Goal: Transaction & Acquisition: Book appointment/travel/reservation

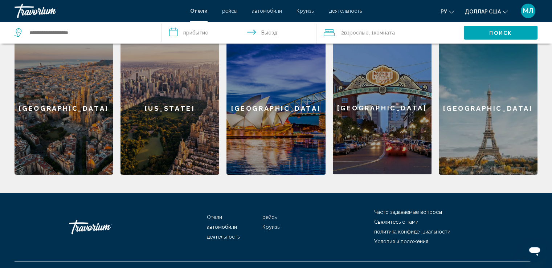
scroll to position [157, 0]
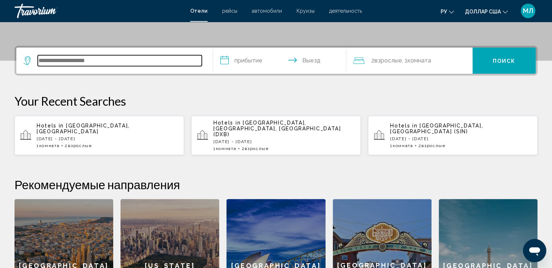
click at [78, 61] on input "Виджет поиска" at bounding box center [120, 60] width 164 height 11
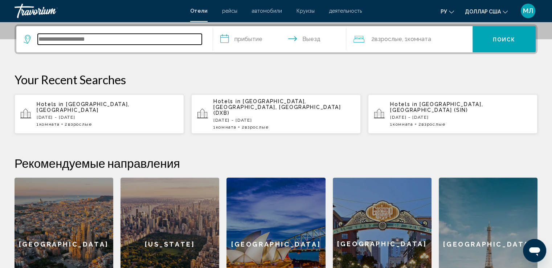
scroll to position [179, 0]
type input "*"
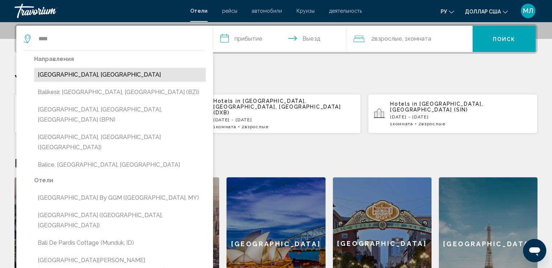
click at [77, 74] on button "[GEOGRAPHIC_DATA], [GEOGRAPHIC_DATA]" at bounding box center [120, 75] width 172 height 14
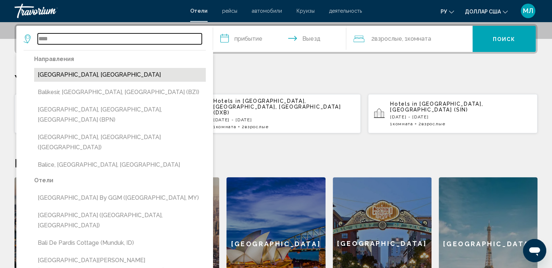
type input "**********"
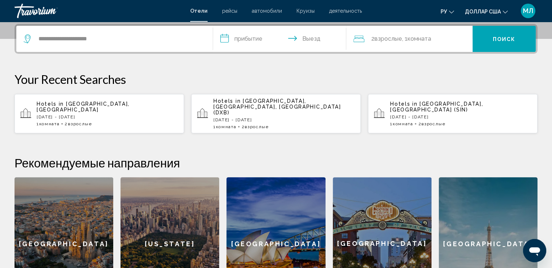
click at [241, 38] on input "**********" at bounding box center [281, 40] width 136 height 28
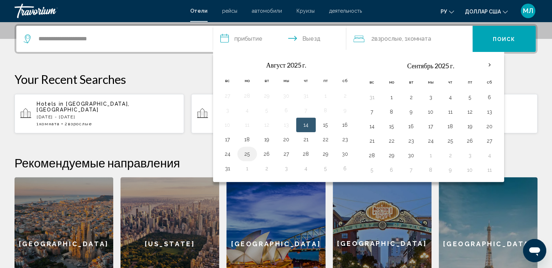
click at [248, 153] on button "25" at bounding box center [247, 154] width 12 height 10
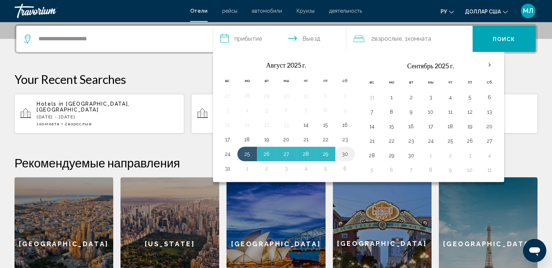
click at [346, 152] on button "30" at bounding box center [345, 154] width 12 height 10
type input "**********"
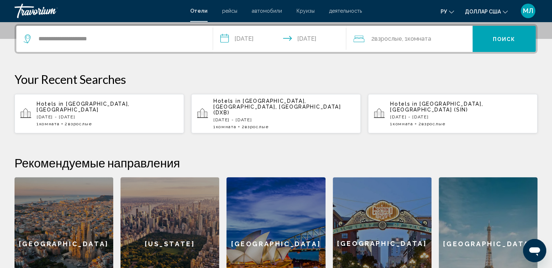
click at [506, 39] on font "Поиск" at bounding box center [504, 39] width 23 height 6
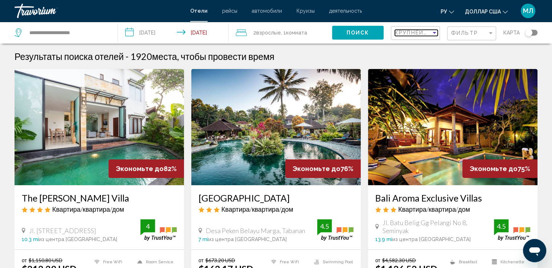
click at [432, 33] on div "Sort by" at bounding box center [434, 33] width 7 height 6
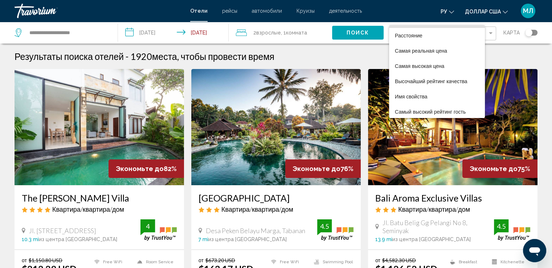
scroll to position [13, 0]
click at [416, 109] on font "Самый высокий рейтинг гость" at bounding box center [430, 111] width 71 height 6
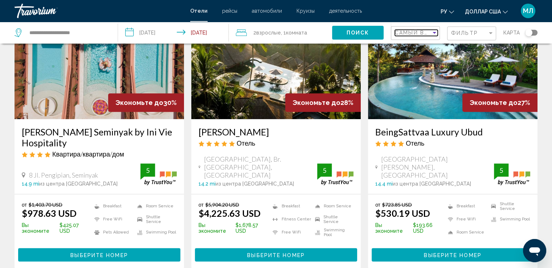
scroll to position [352, 0]
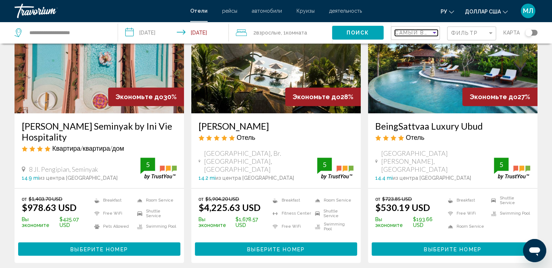
click at [435, 32] on div "Sort by" at bounding box center [434, 33] width 4 height 2
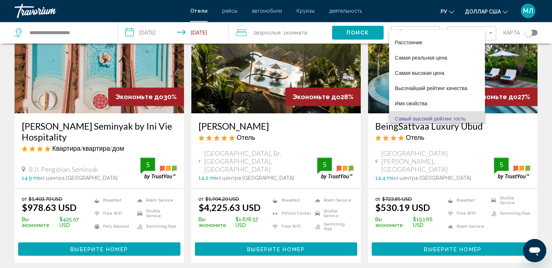
scroll to position [13, 0]
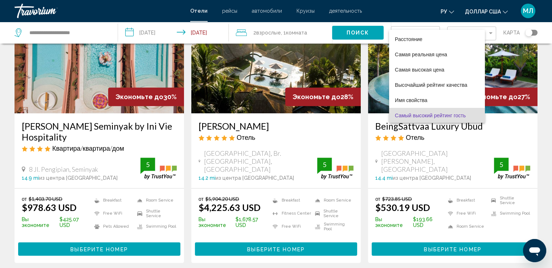
click at [503, 38] on div at bounding box center [276, 134] width 552 height 268
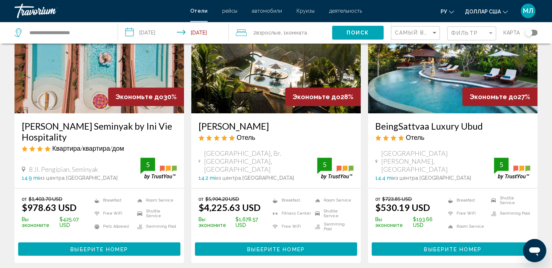
click at [528, 33] on div "Toggle map" at bounding box center [528, 32] width 7 height 7
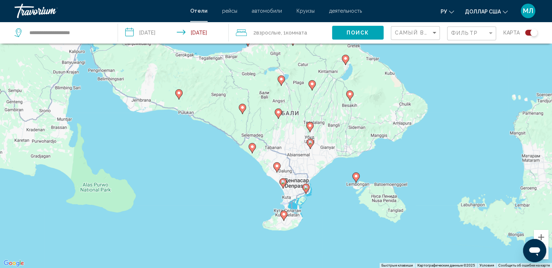
click at [283, 215] on image "Основное содержание" at bounding box center [283, 214] width 4 height 4
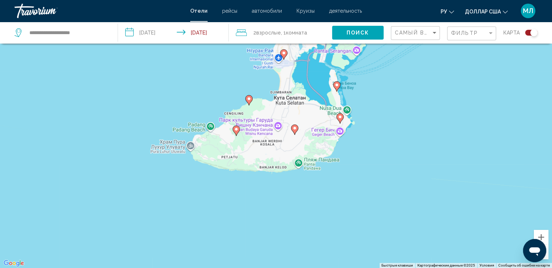
click at [532, 32] on div "Toggle map" at bounding box center [533, 32] width 7 height 7
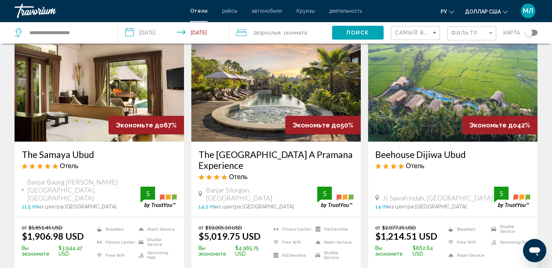
scroll to position [51, 0]
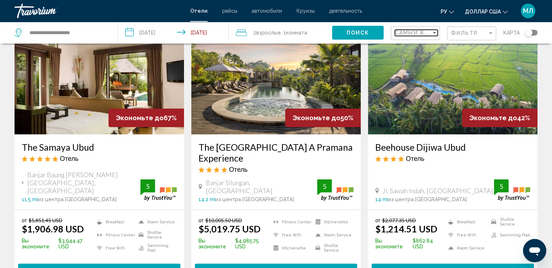
click at [429, 32] on span "Самый высокий рейтинг гость" at bounding box center [450, 33] width 110 height 6
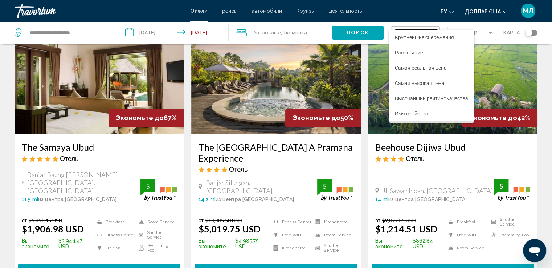
scroll to position [14, 0]
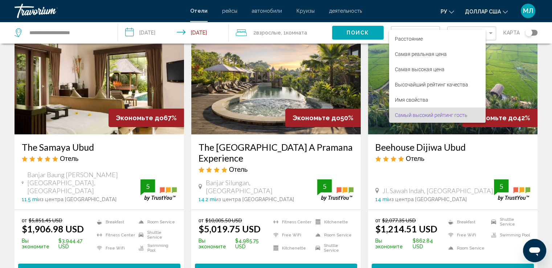
click at [515, 45] on div at bounding box center [276, 134] width 552 height 268
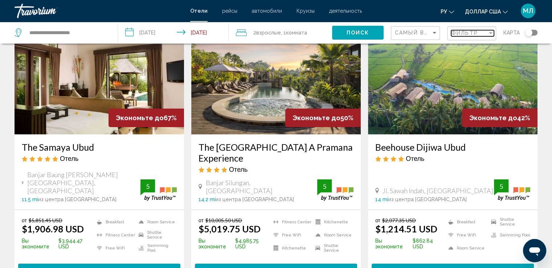
click at [489, 34] on div "Filter" at bounding box center [490, 33] width 7 height 6
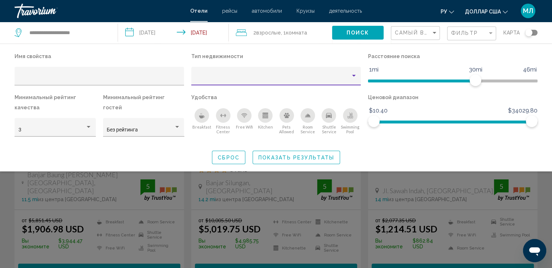
click at [354, 76] on div "Property type" at bounding box center [354, 76] width 4 height 2
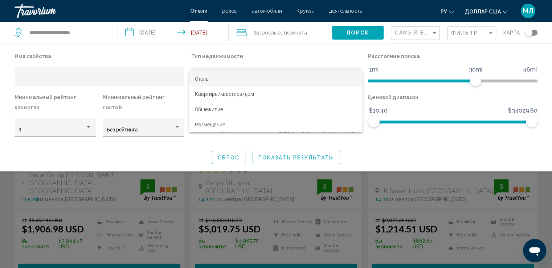
click at [181, 52] on div at bounding box center [276, 134] width 552 height 268
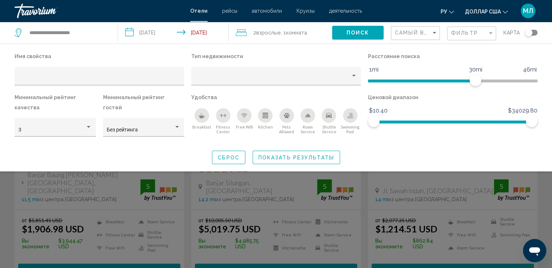
click at [512, 40] on div "карта" at bounding box center [520, 33] width 34 height 22
click at [462, 33] on span "Фильтр" at bounding box center [464, 33] width 27 height 6
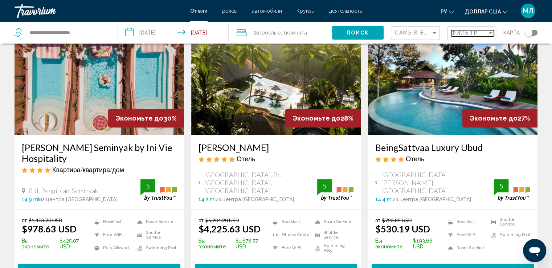
scroll to position [329, 0]
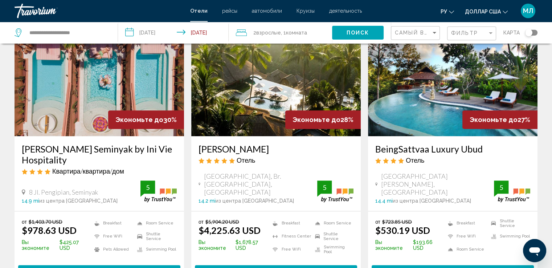
click at [449, 267] on span "Выберите номер" at bounding box center [452, 272] width 57 height 6
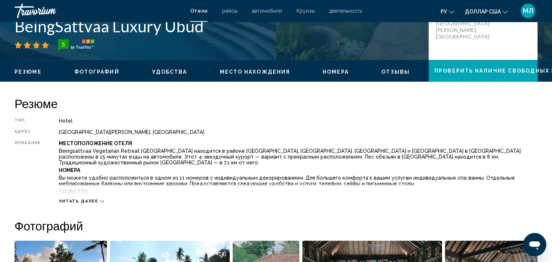
scroll to position [189, 0]
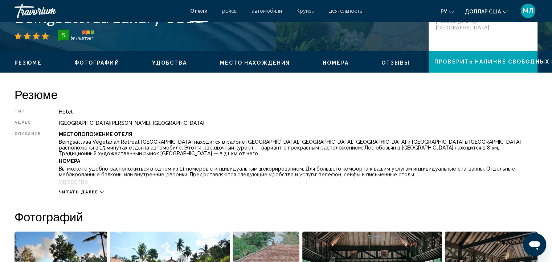
drag, startPoint x: 399, startPoint y: 86, endPoint x: 273, endPoint y: 104, distance: 127.6
click at [248, 115] on div "Тип Hotel адрес [GEOGRAPHIC_DATA][PERSON_NAME], [GEOGRAPHIC_DATA] Описание Мест…" at bounding box center [276, 152] width 523 height 86
click at [92, 192] on span "Читать далее" at bounding box center [79, 192] width 40 height 5
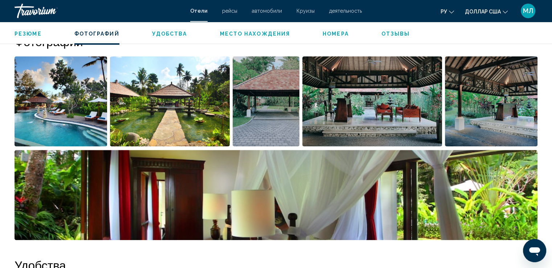
scroll to position [451, 0]
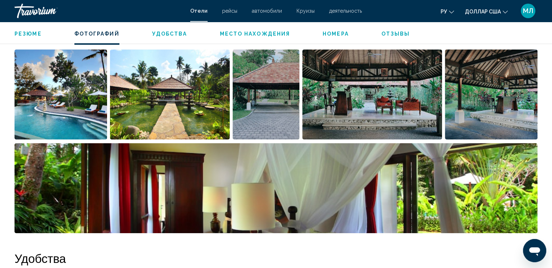
click at [35, 74] on img "Open full-screen image slider" at bounding box center [61, 94] width 92 height 90
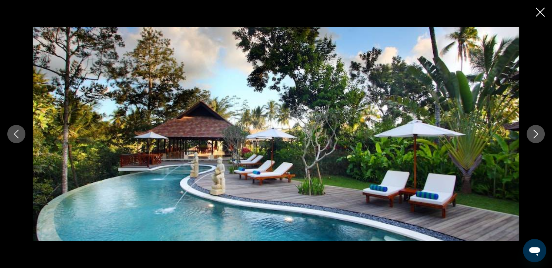
click at [532, 137] on icon "Next image" at bounding box center [535, 133] width 9 height 9
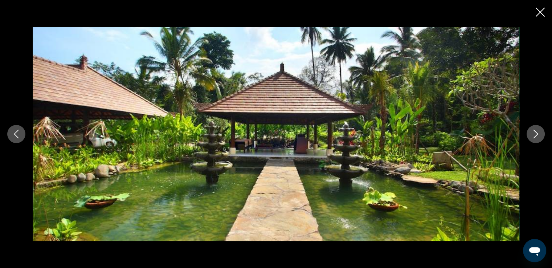
click at [536, 135] on icon "Next image" at bounding box center [535, 133] width 9 height 9
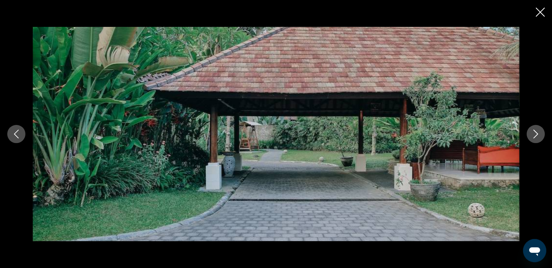
click at [536, 135] on icon "Next image" at bounding box center [535, 133] width 5 height 9
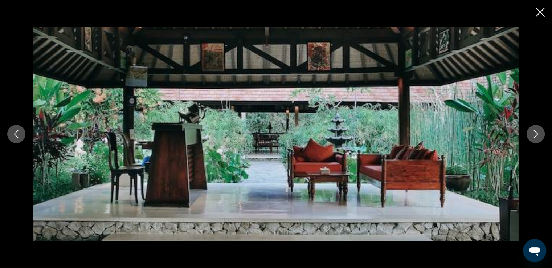
click at [536, 135] on icon "Next image" at bounding box center [535, 133] width 5 height 9
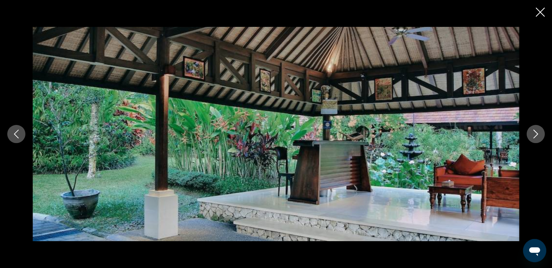
click at [536, 135] on icon "Next image" at bounding box center [535, 133] width 5 height 9
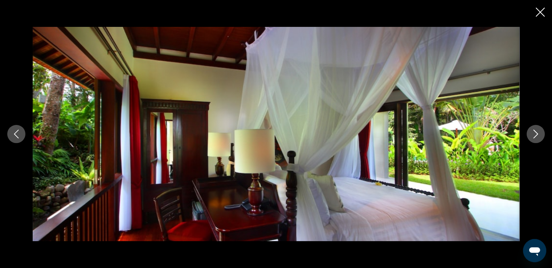
click at [536, 135] on icon "Next image" at bounding box center [535, 133] width 5 height 9
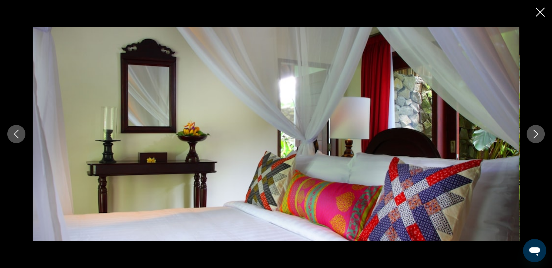
click at [536, 135] on icon "Next image" at bounding box center [535, 133] width 5 height 9
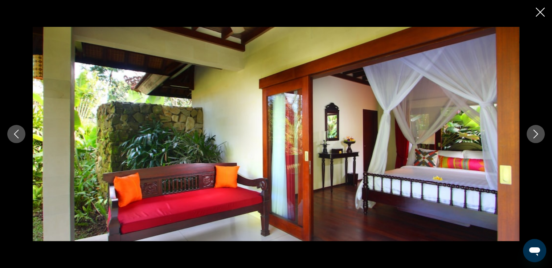
click at [535, 135] on icon "Next image" at bounding box center [535, 133] width 5 height 9
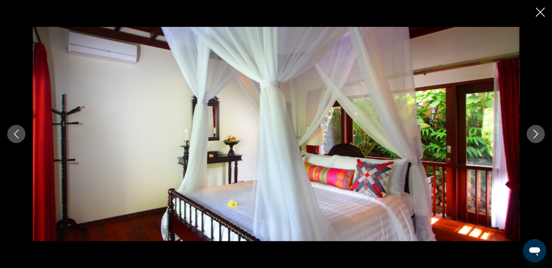
click at [539, 14] on icon "Close slideshow" at bounding box center [539, 12] width 9 height 9
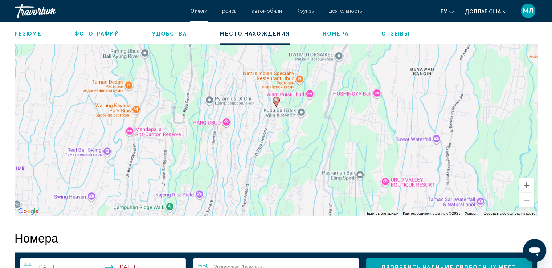
scroll to position [819, 0]
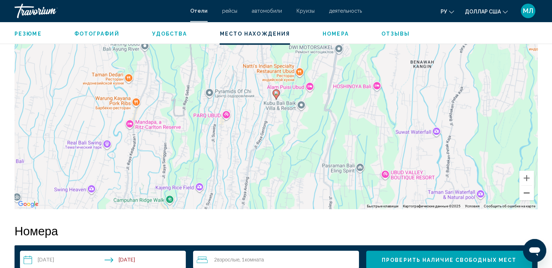
click at [524, 185] on button "Уменьшить" at bounding box center [526, 192] width 15 height 15
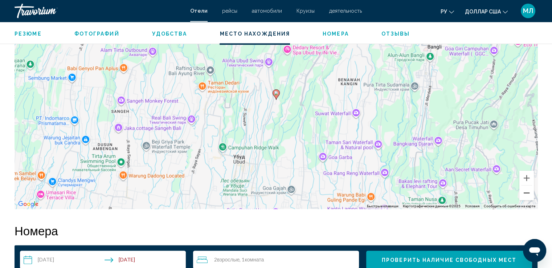
click at [525, 185] on button "Уменьшить" at bounding box center [526, 192] width 15 height 15
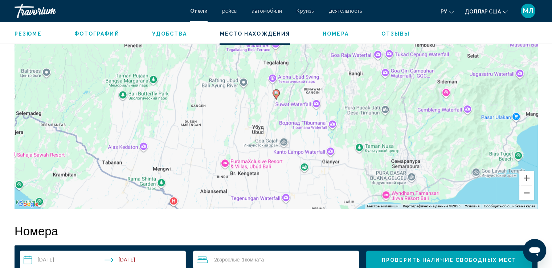
click at [531, 185] on button "Уменьшить" at bounding box center [526, 192] width 15 height 15
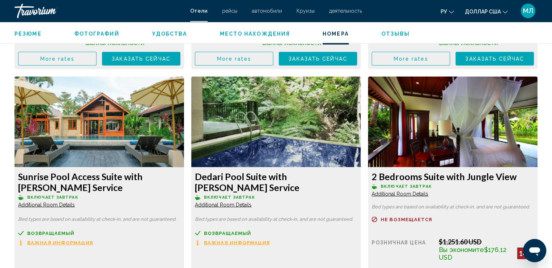
scroll to position [1568, 0]
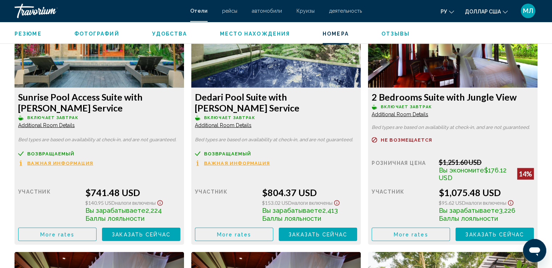
scroll to position [1634, 0]
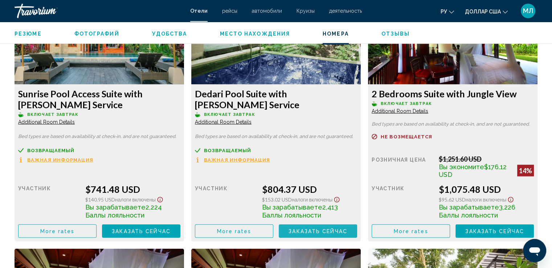
click at [302, 228] on span "Заказать сейчас" at bounding box center [317, 231] width 59 height 6
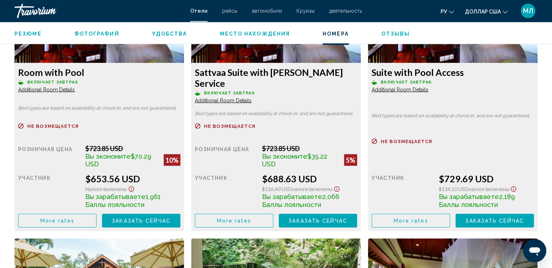
scroll to position [1467, 0]
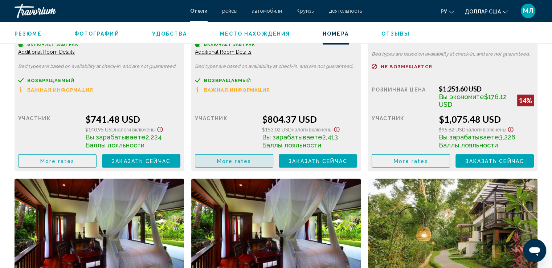
click at [229, 158] on span "More rates" at bounding box center [234, 161] width 34 height 6
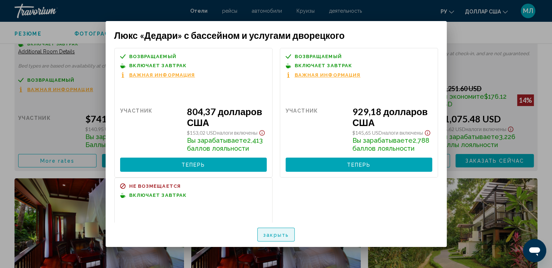
click at [275, 230] on button "закрыть" at bounding box center [275, 234] width 37 height 14
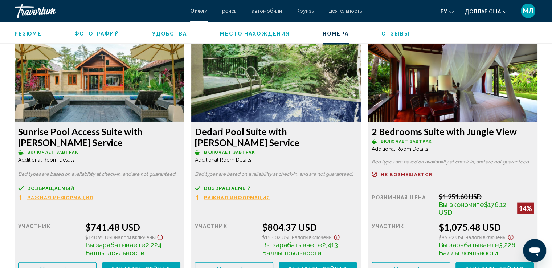
scroll to position [1520, 0]
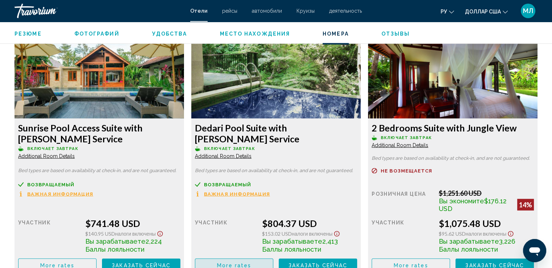
click at [227, 262] on span "More rates" at bounding box center [234, 265] width 34 height 6
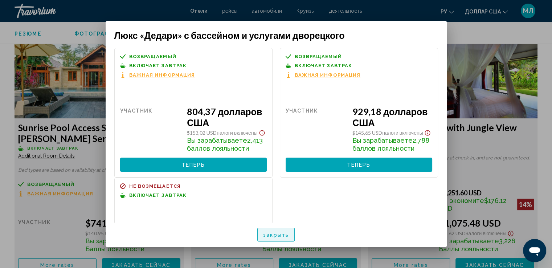
click at [266, 232] on font "закрыть" at bounding box center [276, 235] width 26 height 6
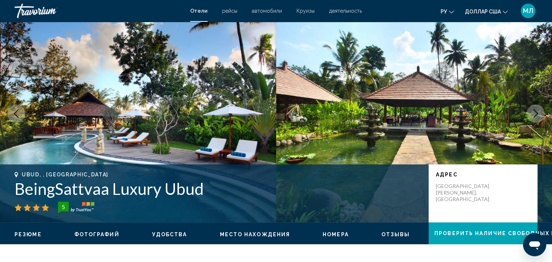
scroll to position [13, 0]
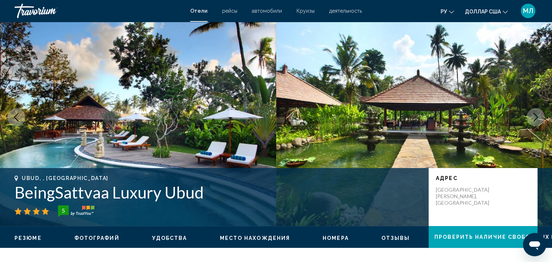
click at [350, 10] on font "деятельность" at bounding box center [345, 11] width 33 height 6
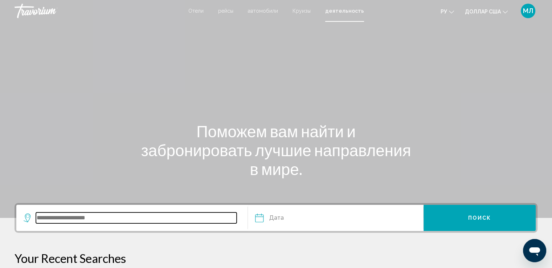
click at [87, 220] on input "Search widget" at bounding box center [136, 217] width 201 height 11
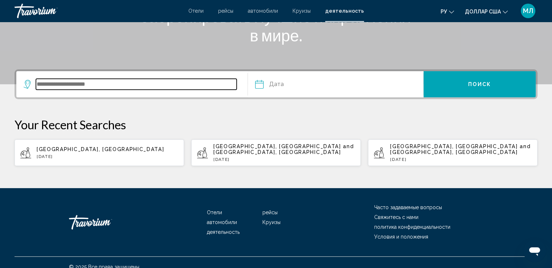
scroll to position [142, 0]
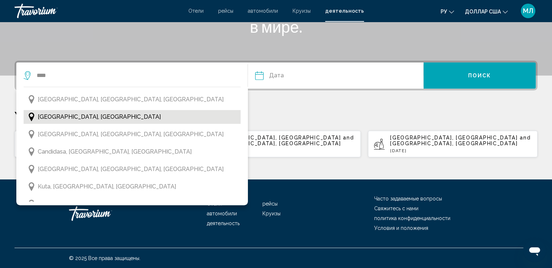
click at [59, 115] on span "[GEOGRAPHIC_DATA], [GEOGRAPHIC_DATA]" at bounding box center [99, 117] width 123 height 10
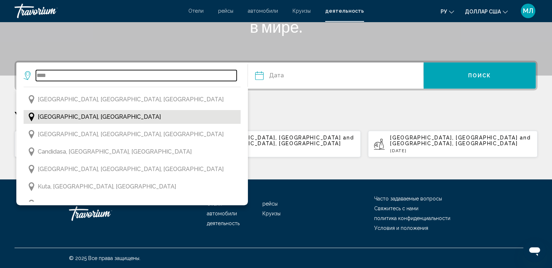
type input "**********"
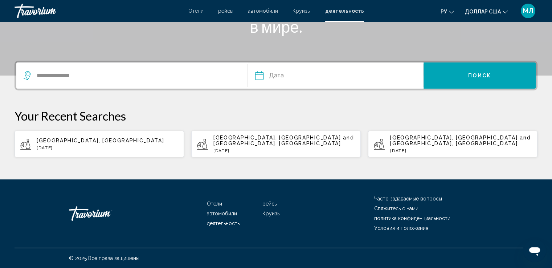
click at [277, 74] on input "Date" at bounding box center [296, 76] width 87 height 28
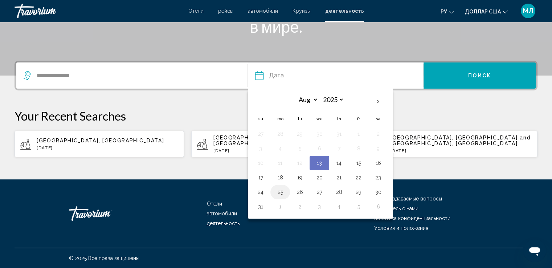
click at [279, 190] on button "25" at bounding box center [280, 192] width 12 height 10
type input "**********"
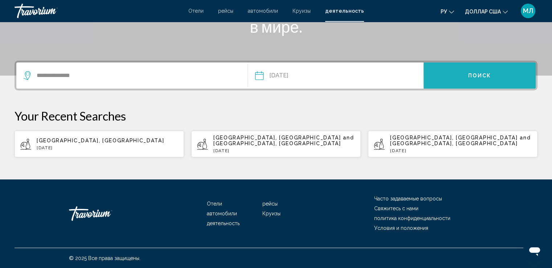
click at [473, 75] on span "Поиск" at bounding box center [479, 76] width 23 height 6
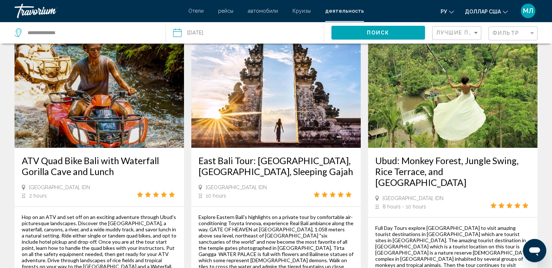
scroll to position [373, 0]
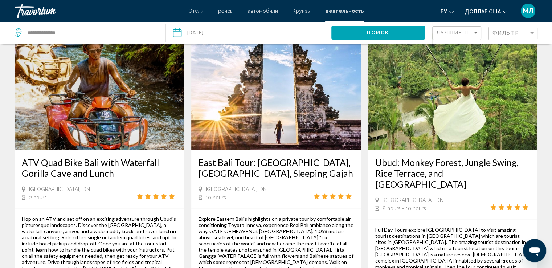
drag, startPoint x: 488, startPoint y: 89, endPoint x: 353, endPoint y: 154, distance: 149.3
click at [353, 157] on h3 "East Bali Tour: [GEOGRAPHIC_DATA], [GEOGRAPHIC_DATA], Sleeping Gajah" at bounding box center [275, 168] width 155 height 22
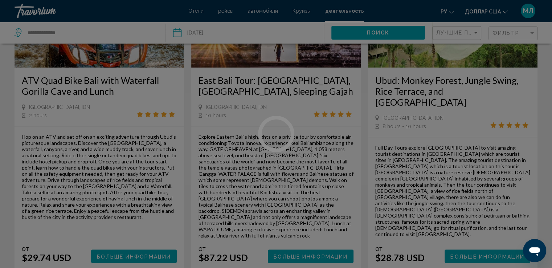
scroll to position [464, 0]
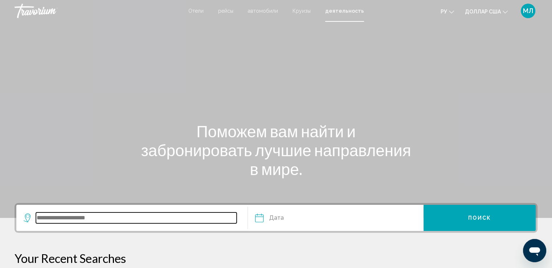
click at [80, 217] on input "Search widget" at bounding box center [136, 217] width 201 height 11
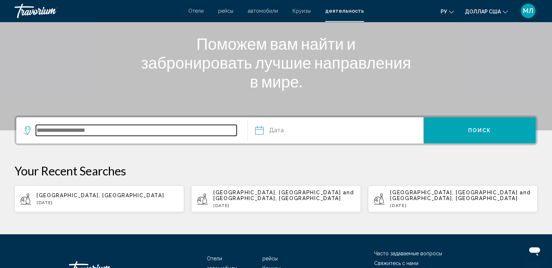
scroll to position [142, 0]
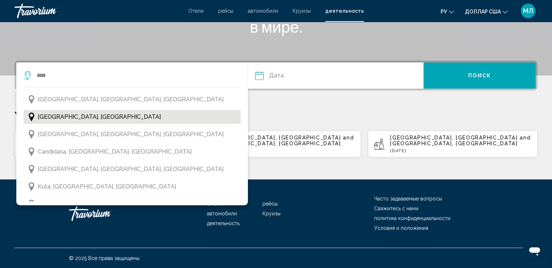
click at [47, 118] on span "[GEOGRAPHIC_DATA], [GEOGRAPHIC_DATA]" at bounding box center [99, 117] width 123 height 10
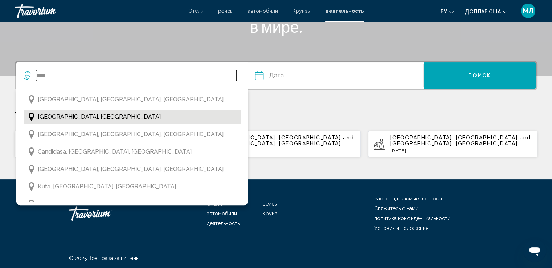
type input "**********"
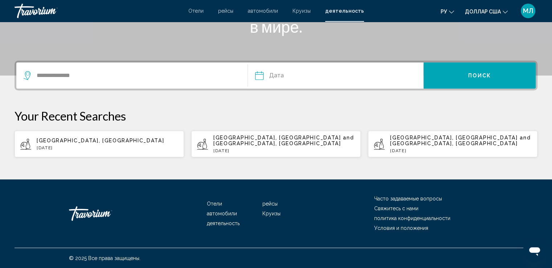
click at [280, 73] on input "Date" at bounding box center [296, 76] width 87 height 28
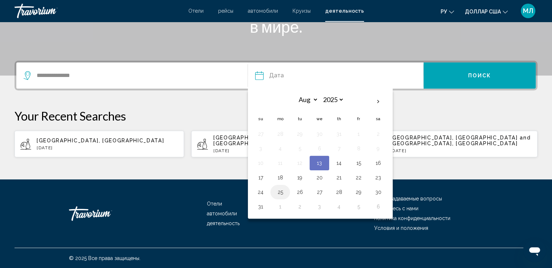
click at [281, 190] on button "25" at bounding box center [280, 192] width 12 height 10
type input "**********"
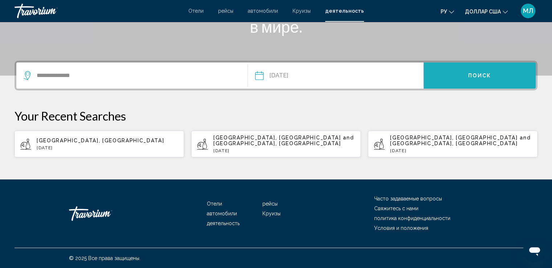
click at [486, 74] on span "Поиск" at bounding box center [479, 76] width 23 height 6
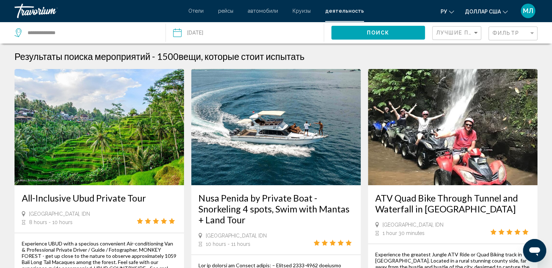
click at [528, 11] on font "МЛ" at bounding box center [528, 11] width 10 height 8
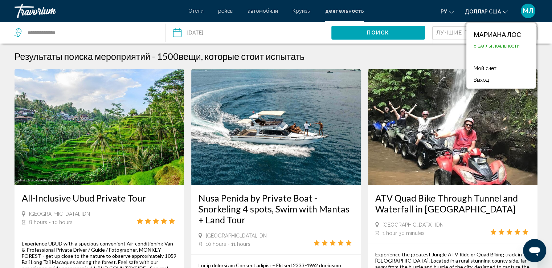
click at [484, 68] on font "Мой счет" at bounding box center [484, 68] width 23 height 6
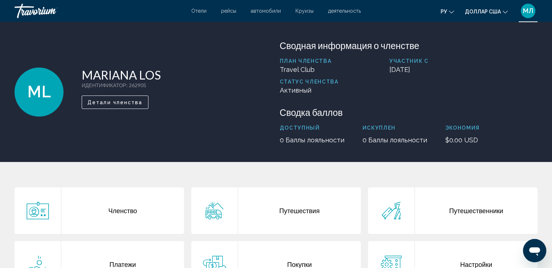
click at [530, 8] on font "МЛ" at bounding box center [528, 11] width 10 height 8
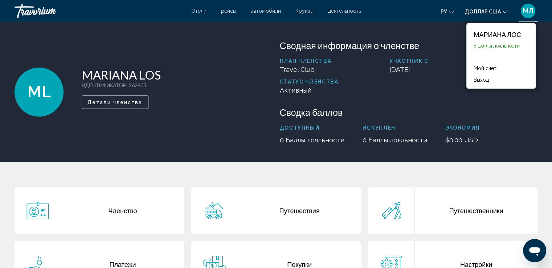
click at [387, 14] on div "ру Английский Español французский Итальяно португальский русский доллар США дол…" at bounding box center [452, 10] width 169 height 15
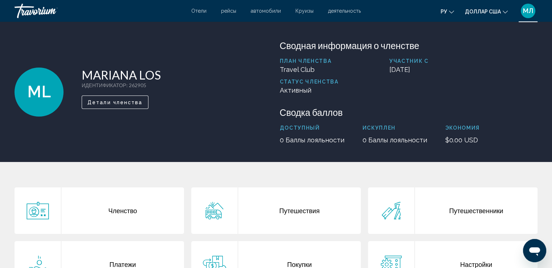
click at [306, 10] on font "Круизы" at bounding box center [304, 11] width 18 height 6
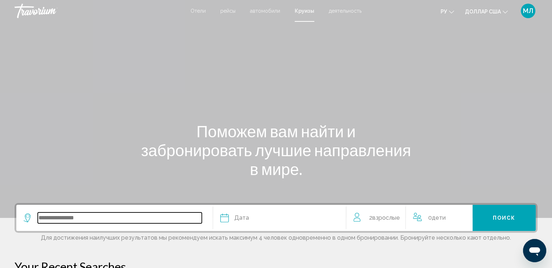
click at [76, 216] on input "Search widget" at bounding box center [120, 217] width 164 height 11
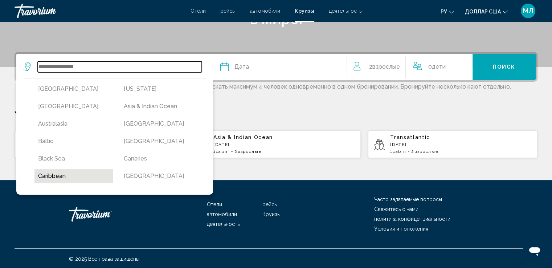
scroll to position [152, 0]
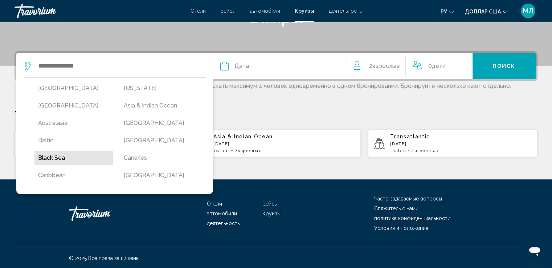
click at [55, 158] on button "Black Sea" at bounding box center [73, 158] width 78 height 14
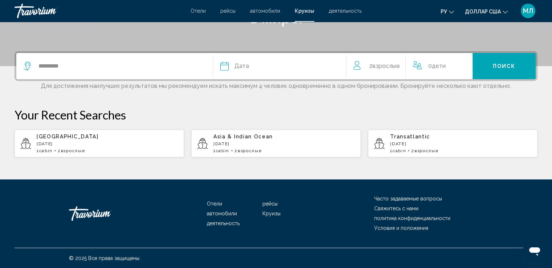
click at [241, 66] on span "Дата" at bounding box center [241, 66] width 15 height 10
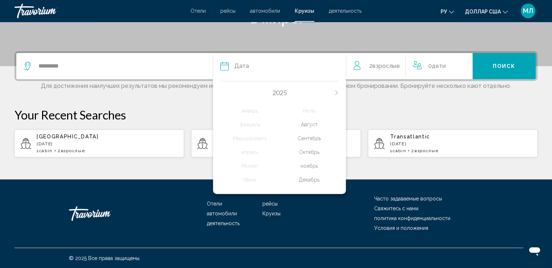
click at [305, 166] on div "ноябрь" at bounding box center [308, 165] width 59 height 13
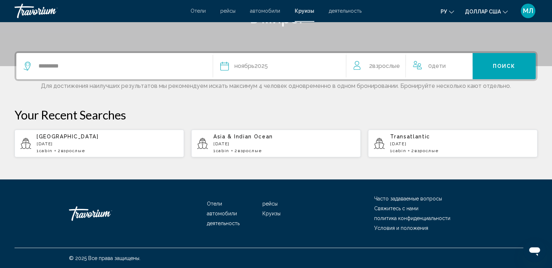
click at [138, 60] on div "*********" at bounding box center [115, 66] width 182 height 26
click at [42, 63] on input "*********" at bounding box center [120, 66] width 164 height 11
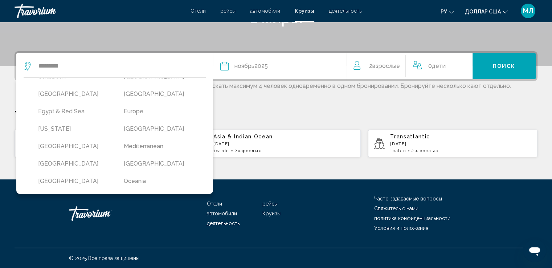
scroll to position [100, 0]
click at [122, 107] on button "Europe" at bounding box center [159, 110] width 78 height 14
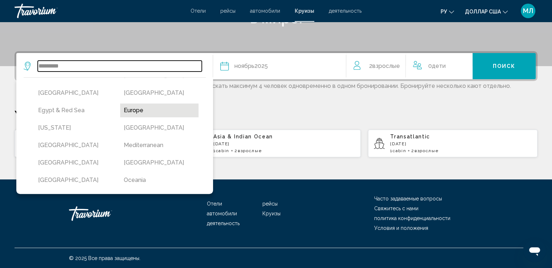
type input "******"
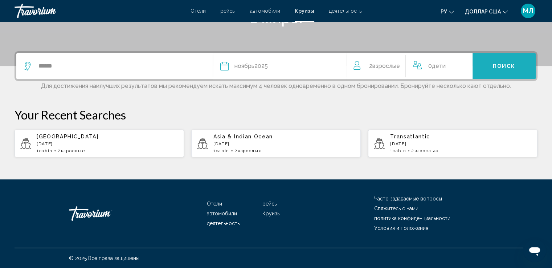
click at [498, 66] on span "Поиск" at bounding box center [504, 66] width 23 height 6
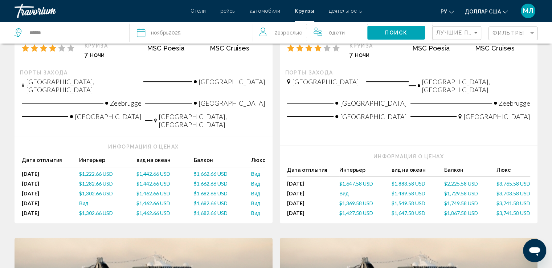
scroll to position [191, 0]
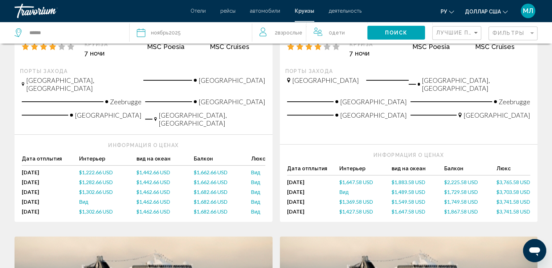
click at [90, 169] on span "$1,222.66 USD" at bounding box center [96, 172] width 34 height 6
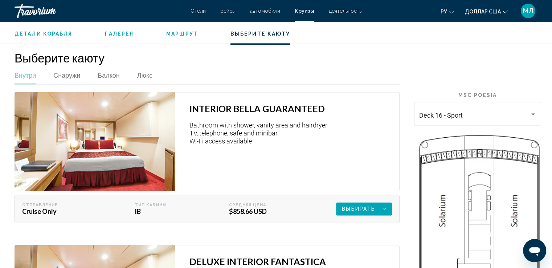
scroll to position [1031, 0]
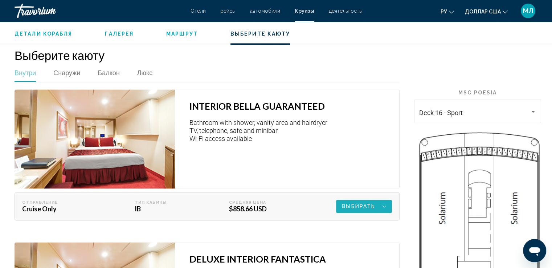
click at [372, 200] on span "Выбирать" at bounding box center [358, 206] width 33 height 13
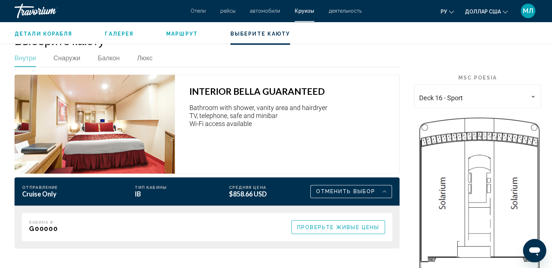
scroll to position [1044, 0]
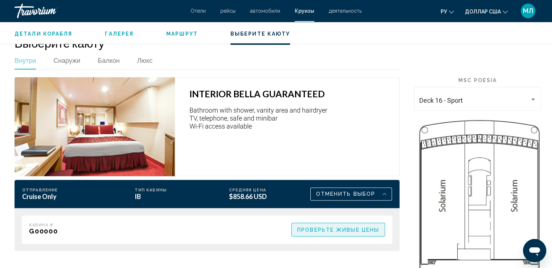
click at [332, 227] on span "Проверьте живые цены" at bounding box center [338, 230] width 82 height 6
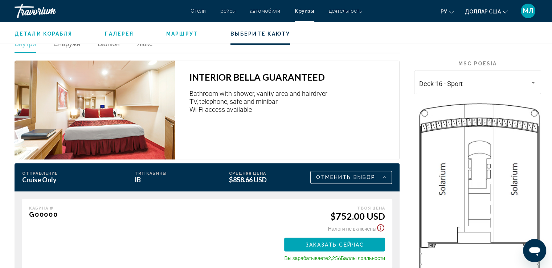
scroll to position [1045, 0]
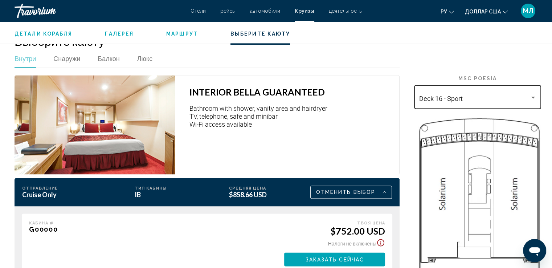
click at [533, 94] on div "Основное содержание" at bounding box center [533, 97] width 7 height 6
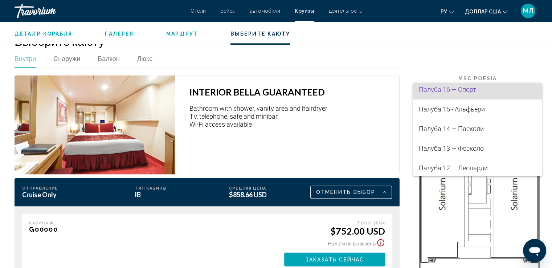
scroll to position [0, 0]
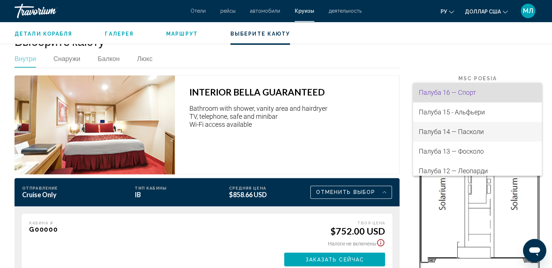
click at [460, 133] on font "Палуба 14 — Пасколи" at bounding box center [451, 132] width 65 height 8
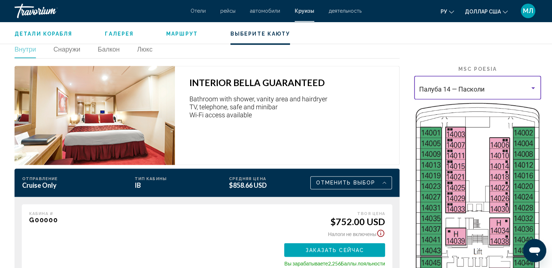
scroll to position [1052, 0]
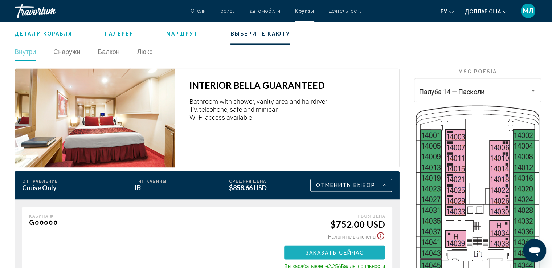
click at [322, 250] on span "Заказать сейчас" at bounding box center [334, 253] width 59 height 6
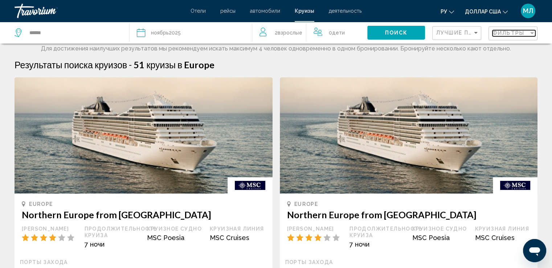
click at [530, 33] on div "Filter" at bounding box center [532, 33] width 4 height 2
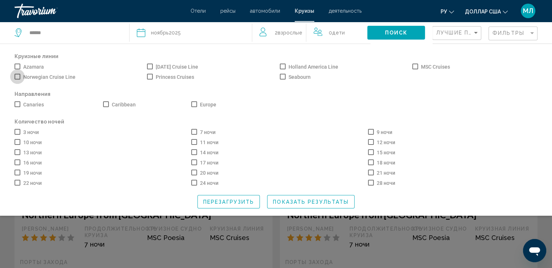
click at [17, 77] on span "Search widget" at bounding box center [18, 77] width 6 height 6
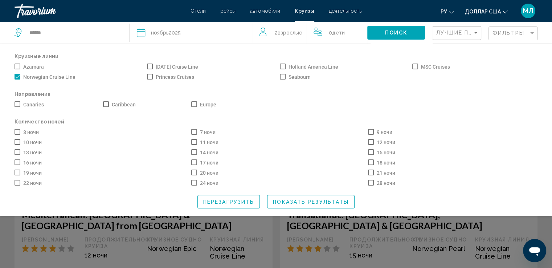
click at [232, 203] on span "Перезагрузить" at bounding box center [228, 202] width 51 height 6
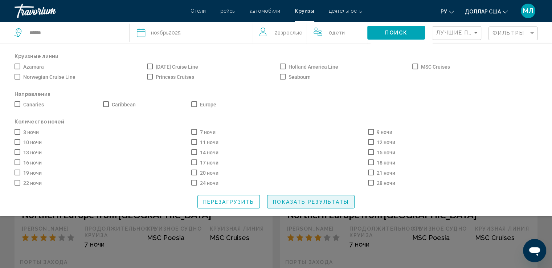
click at [309, 203] on span "Показать результаты" at bounding box center [311, 202] width 76 height 6
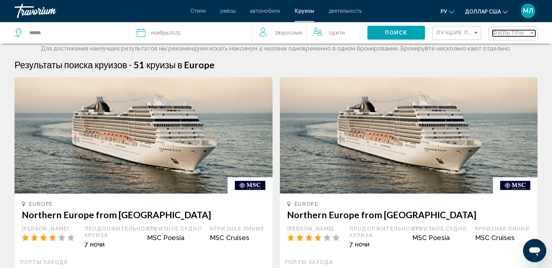
click at [529, 31] on div "Filter" at bounding box center [532, 33] width 7 height 6
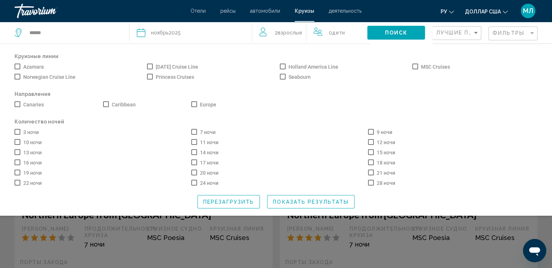
click at [194, 132] on span "Search widget" at bounding box center [194, 132] width 6 height 6
click at [309, 203] on span "Показать результаты" at bounding box center [311, 202] width 76 height 6
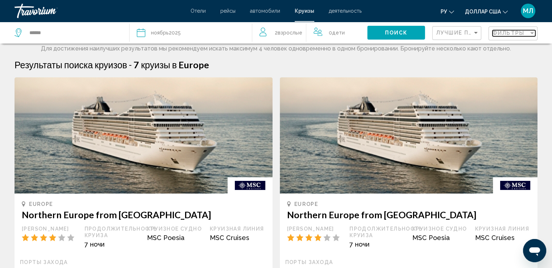
click at [527, 32] on div "Фильтры" at bounding box center [510, 33] width 36 height 6
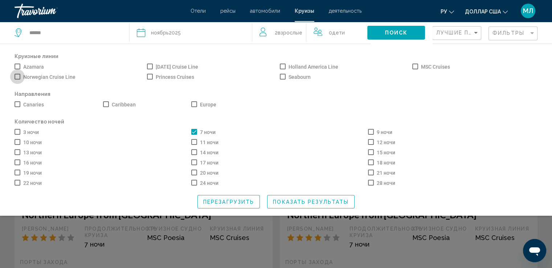
click at [17, 77] on span "Search widget" at bounding box center [18, 77] width 6 height 6
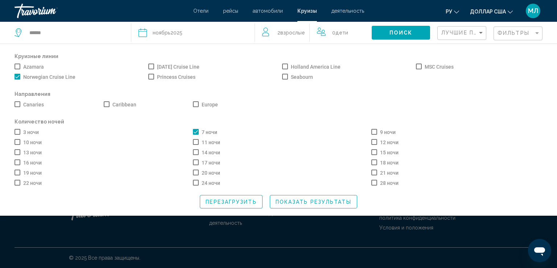
click at [336, 202] on span "Показать результаты" at bounding box center [314, 202] width 76 height 6
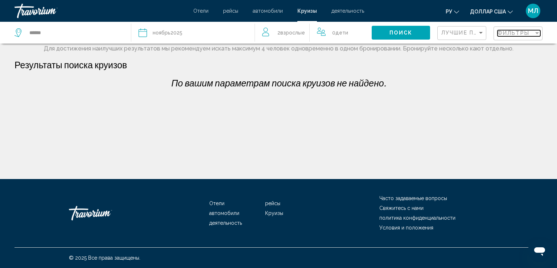
click at [535, 31] on div "Filter" at bounding box center [537, 33] width 7 height 6
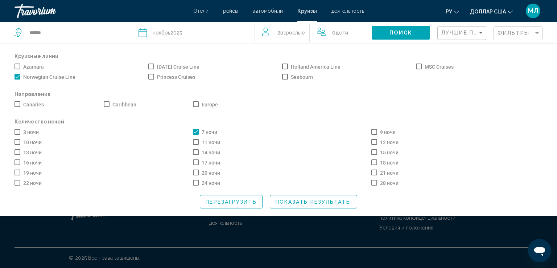
click at [16, 76] on span "Search widget" at bounding box center [18, 77] width 6 height 6
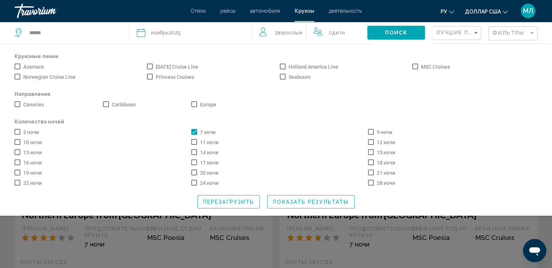
click at [342, 205] on span "Показать результаты" at bounding box center [311, 202] width 76 height 6
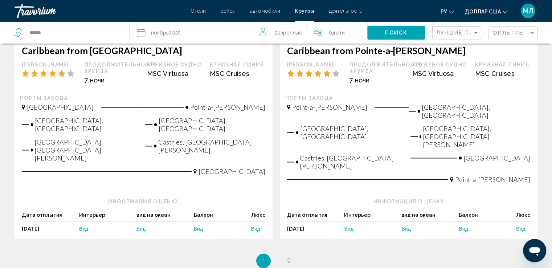
scroll to position [876, 0]
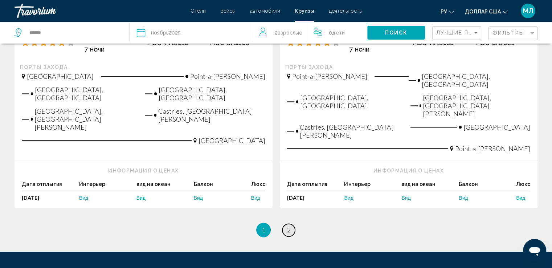
click at [288, 226] on span "2" at bounding box center [289, 230] width 4 height 8
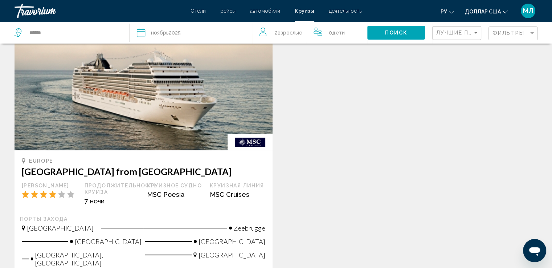
scroll to position [36, 0]
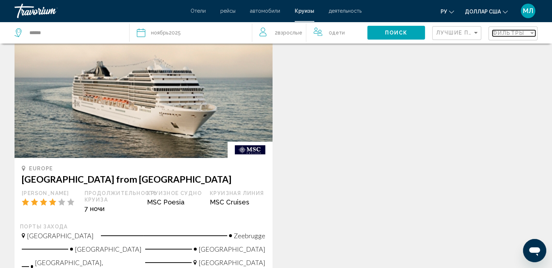
click at [531, 33] on div "Filter" at bounding box center [532, 33] width 4 height 2
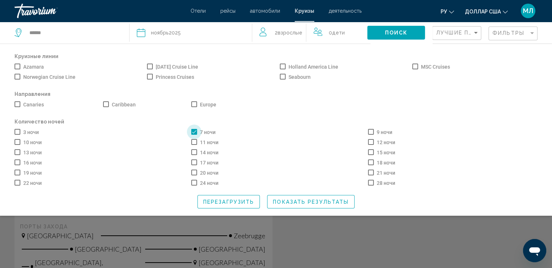
click at [193, 133] on span "Search widget" at bounding box center [194, 132] width 6 height 6
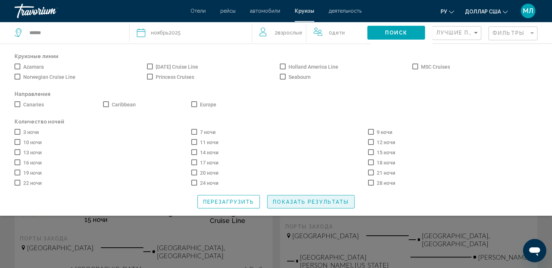
click at [302, 207] on button "Показать результаты" at bounding box center [310, 201] width 87 height 13
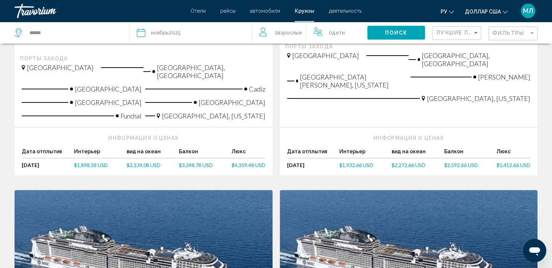
scroll to position [217, 0]
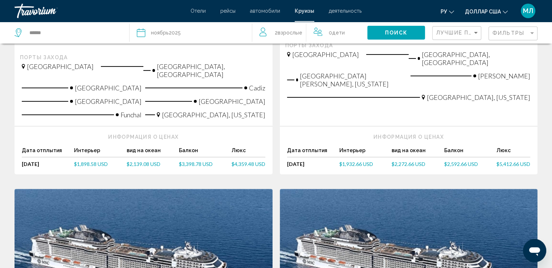
click at [84, 161] on span "$1,898.58 USD" at bounding box center [91, 164] width 34 height 6
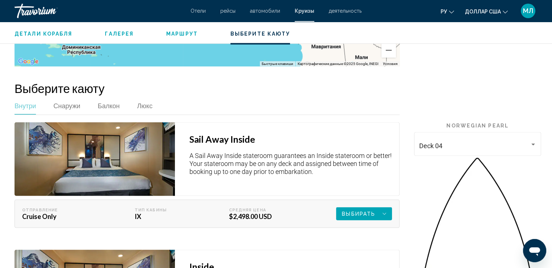
scroll to position [1459, 0]
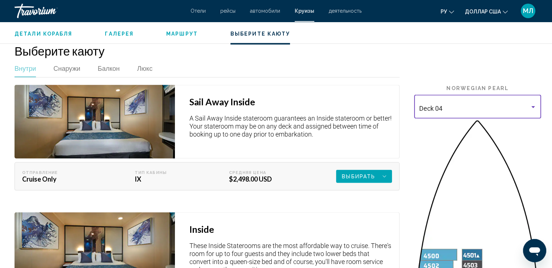
click at [534, 104] on div "Основное содержание" at bounding box center [533, 107] width 7 height 6
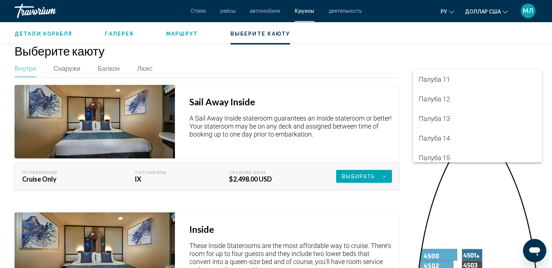
scroll to position [142, 0]
click at [363, 147] on div at bounding box center [276, 134] width 552 height 268
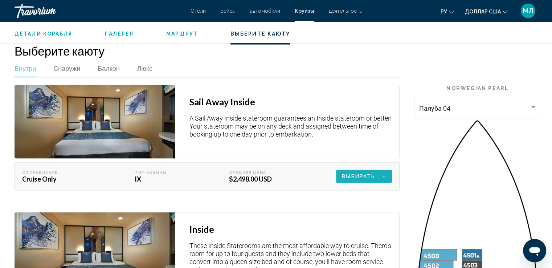
click at [363, 170] on span "Выбирать" at bounding box center [358, 176] width 33 height 13
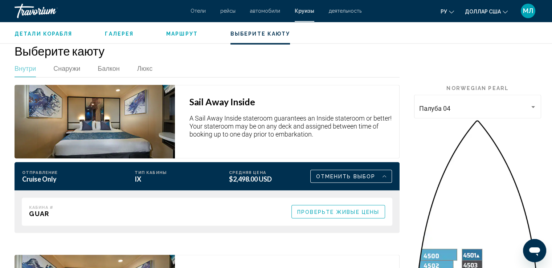
click at [338, 209] on span "Проверьте живые цены" at bounding box center [338, 212] width 82 height 6
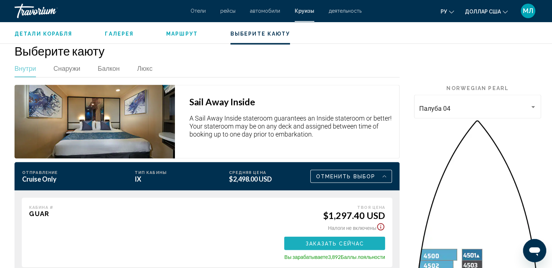
click at [341, 240] on span "Заказать сейчас" at bounding box center [334, 243] width 59 height 6
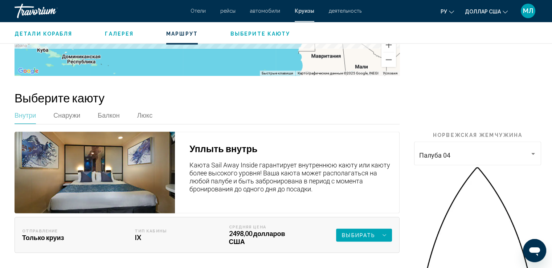
scroll to position [1463, 0]
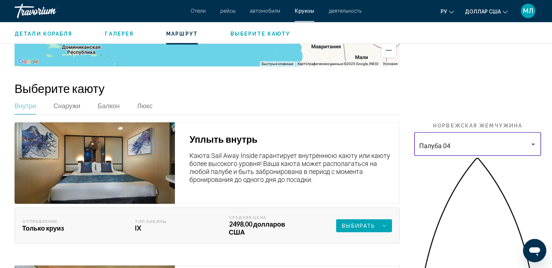
click at [531, 141] on div "Основное содержание" at bounding box center [533, 144] width 7 height 6
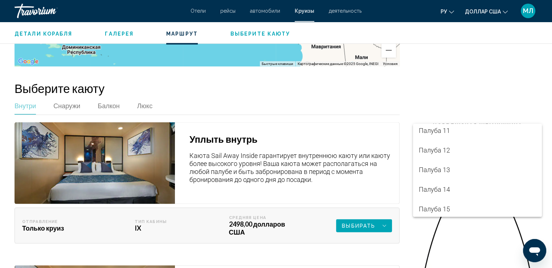
scroll to position [142, 0]
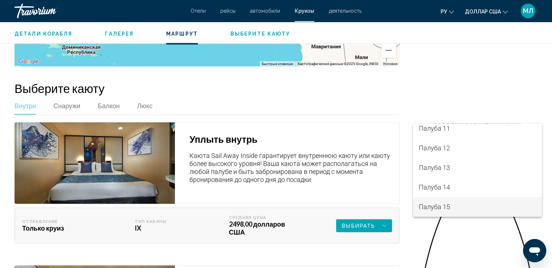
click at [427, 207] on font "Палуба 15" at bounding box center [434, 207] width 31 height 8
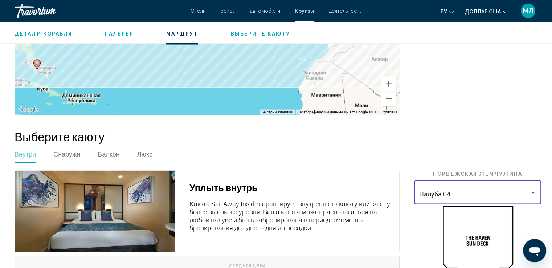
scroll to position [1412, 0]
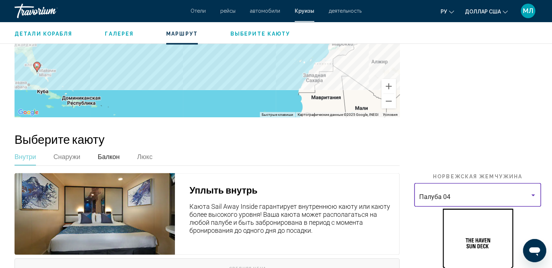
click at [107, 152] on font "Балкон" at bounding box center [109, 156] width 22 height 8
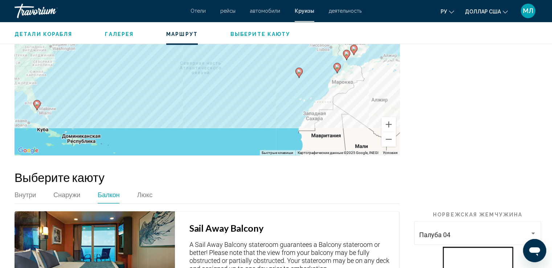
scroll to position [1383, 0]
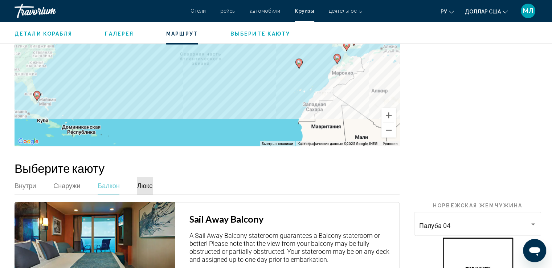
click at [146, 181] on font "Люкс" at bounding box center [144, 185] width 15 height 8
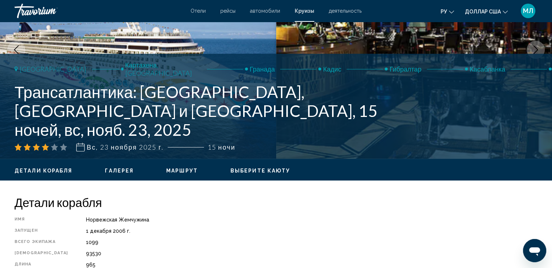
scroll to position [68, 0]
